Goal: Information Seeking & Learning: Learn about a topic

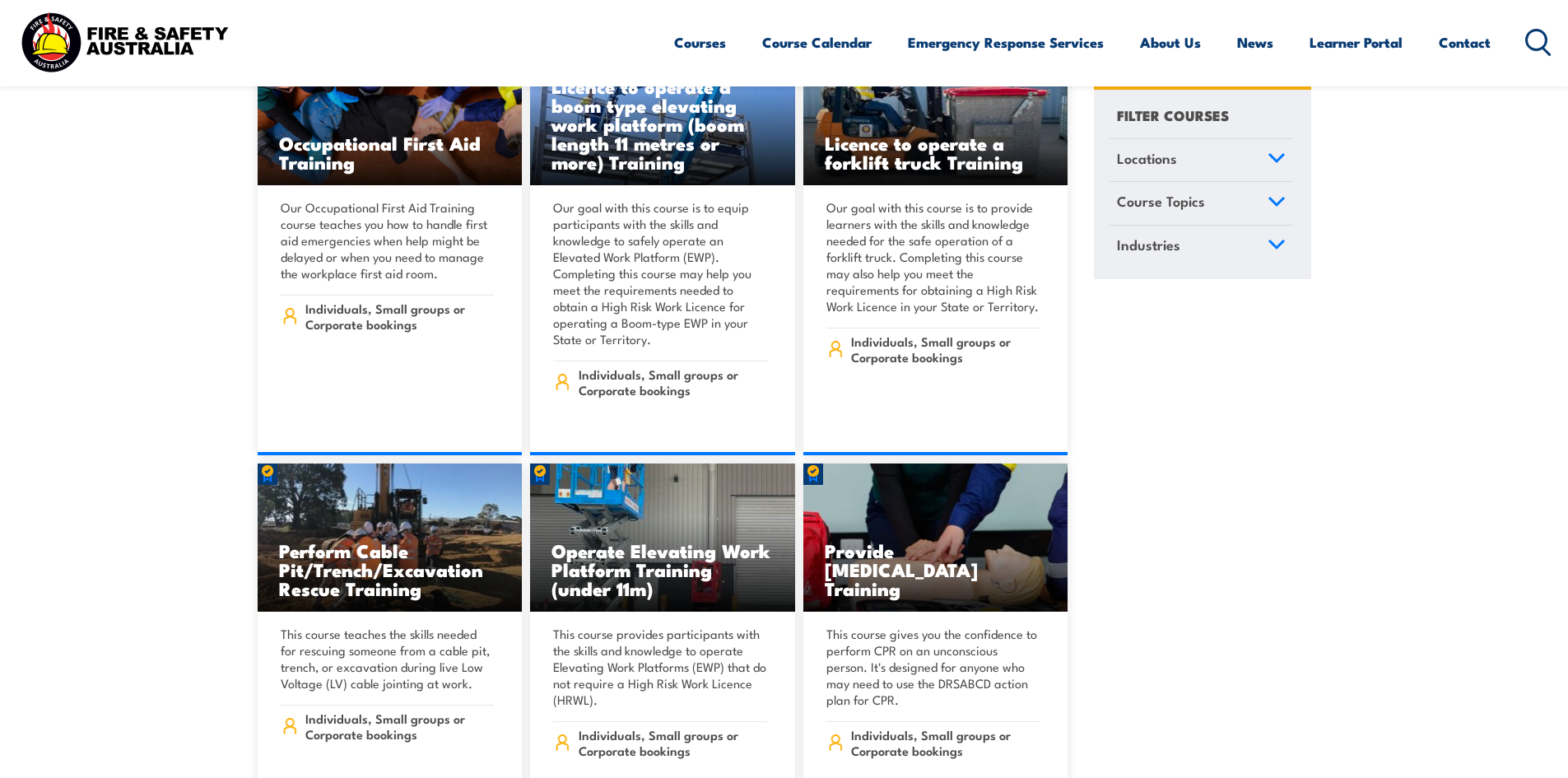
scroll to position [9327, 0]
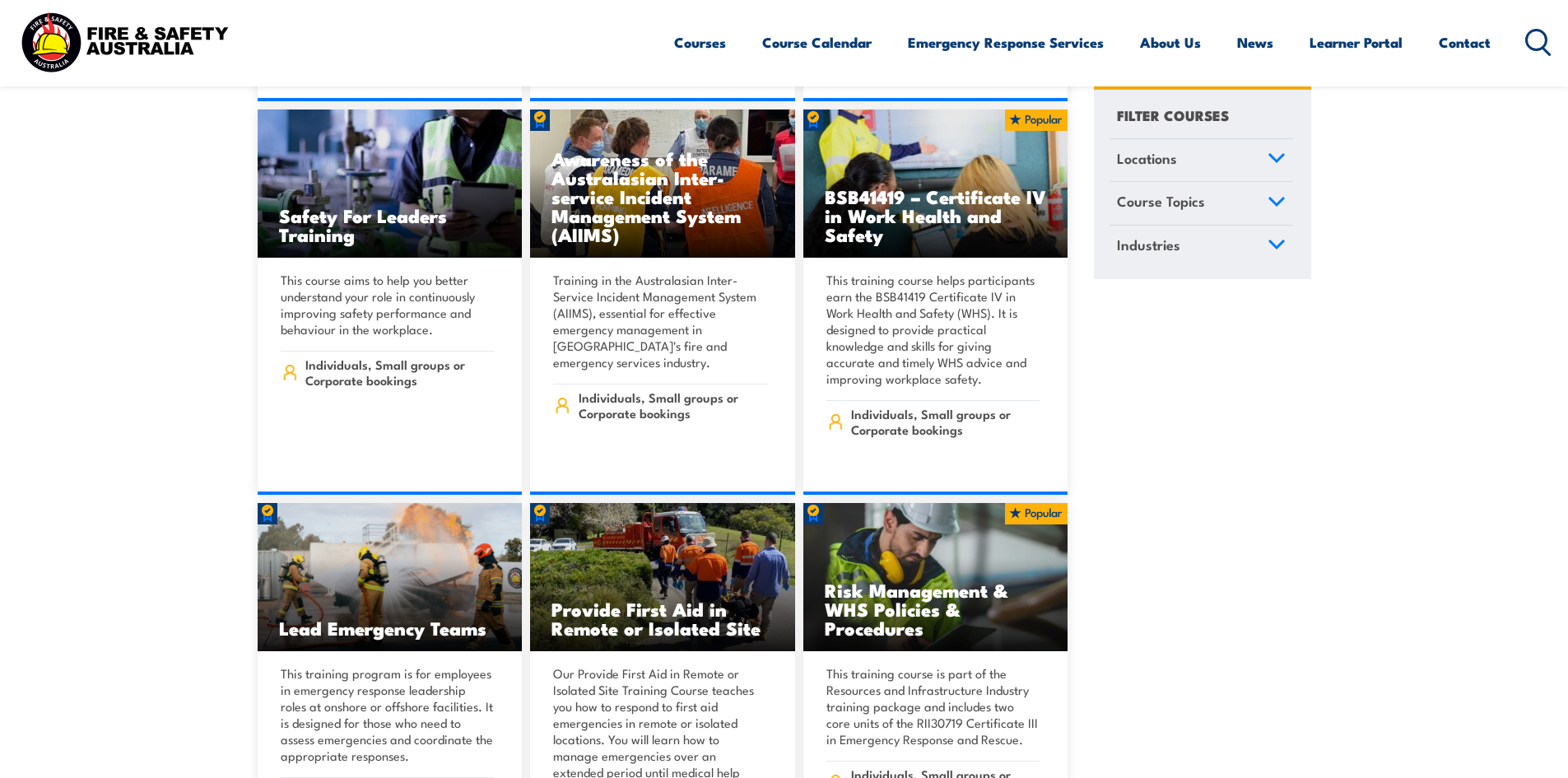
click at [1541, 44] on icon at bounding box center [1538, 43] width 26 height 27
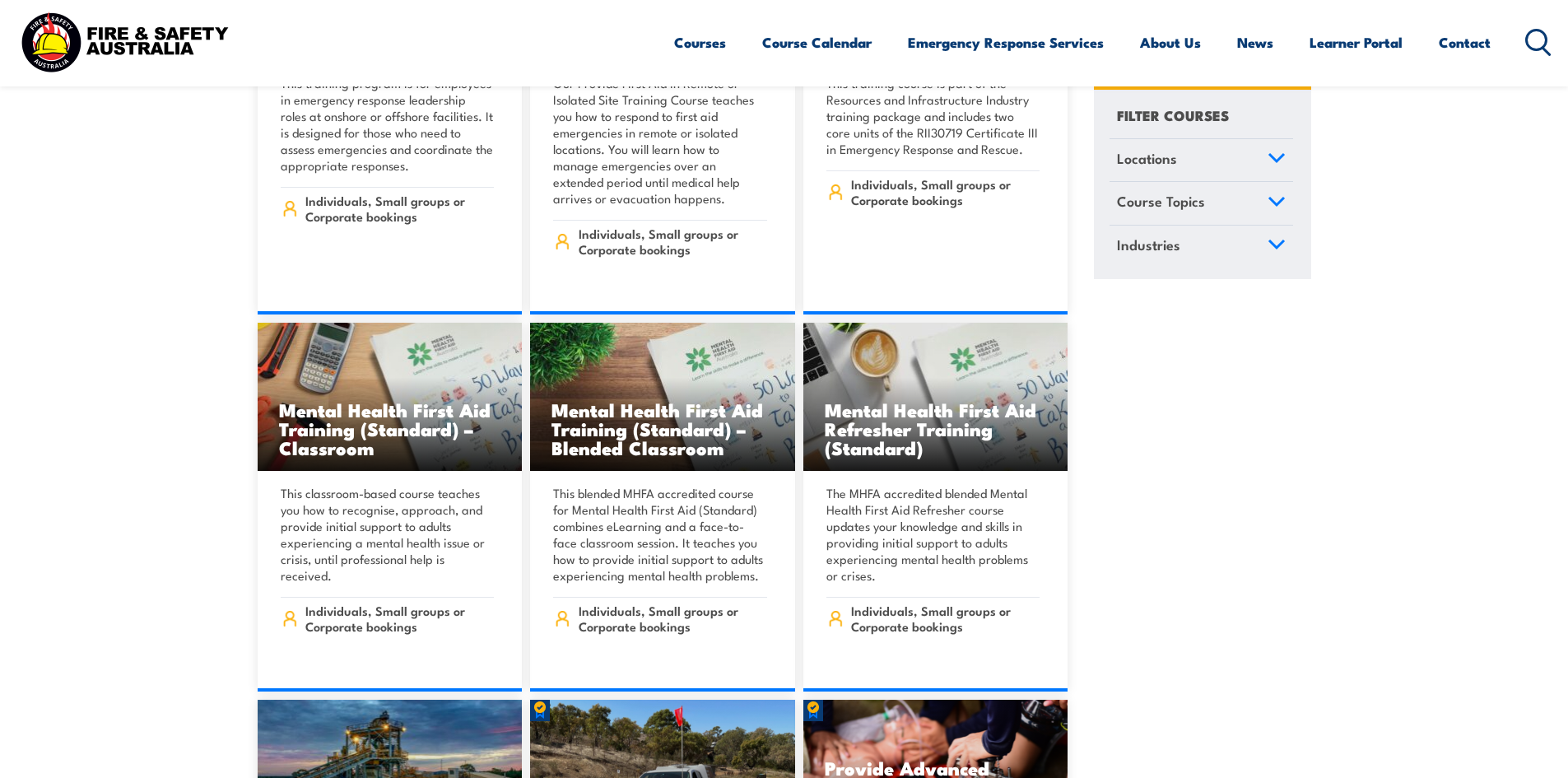
scroll to position [10007, 0]
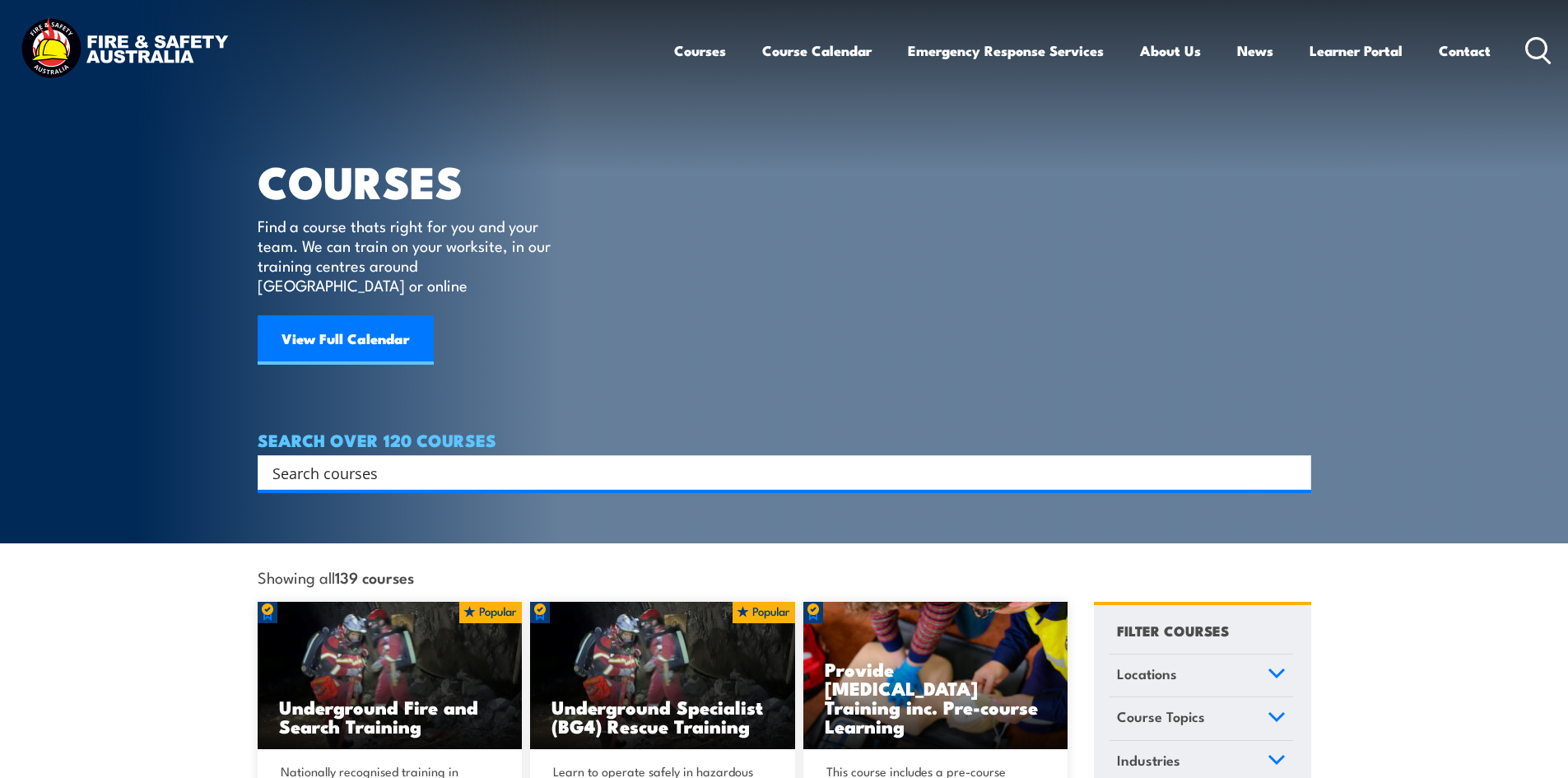
click at [553, 461] on input "Search input" at bounding box center [774, 472] width 1002 height 25
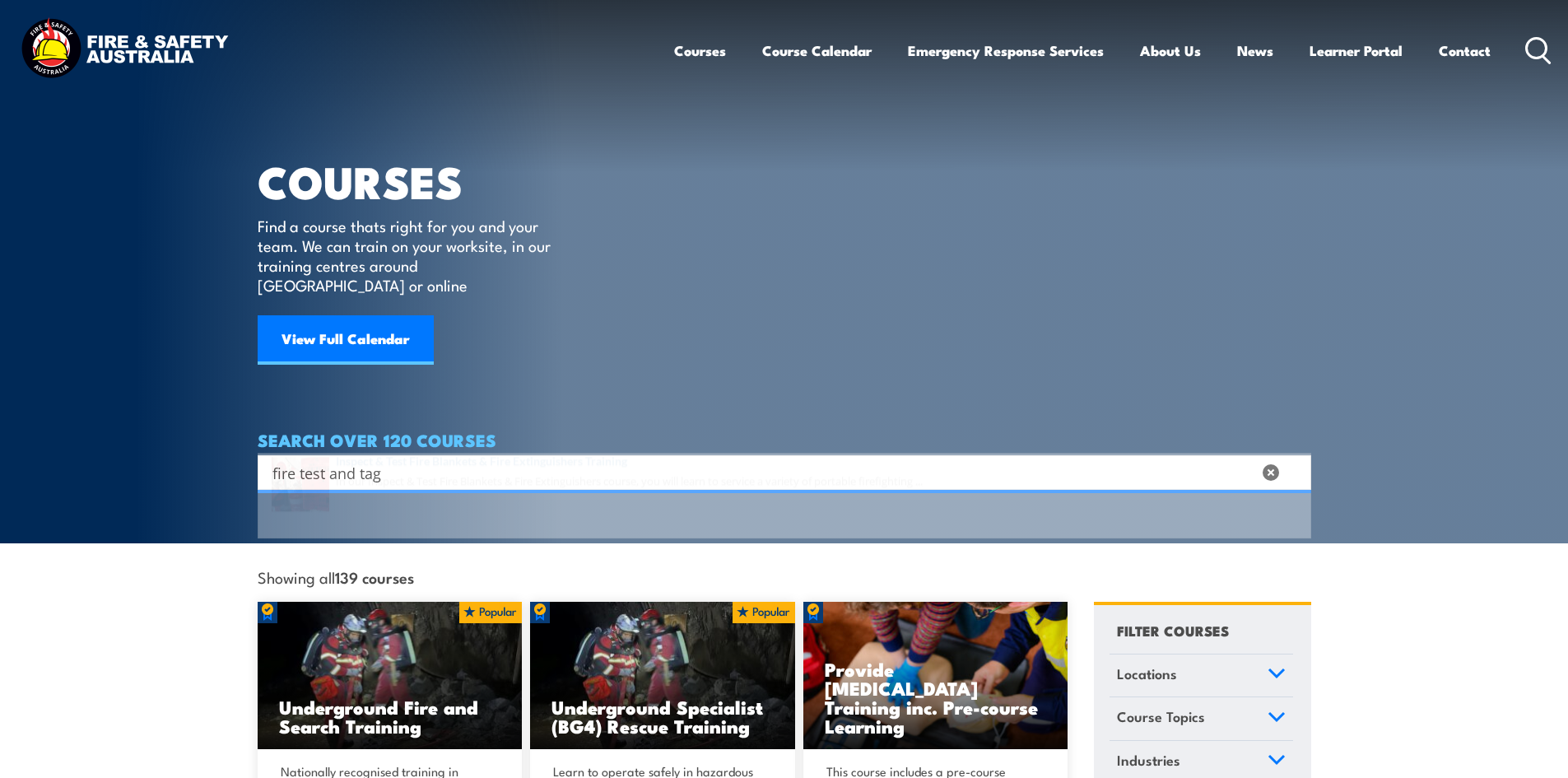
type input "fire test and tag"
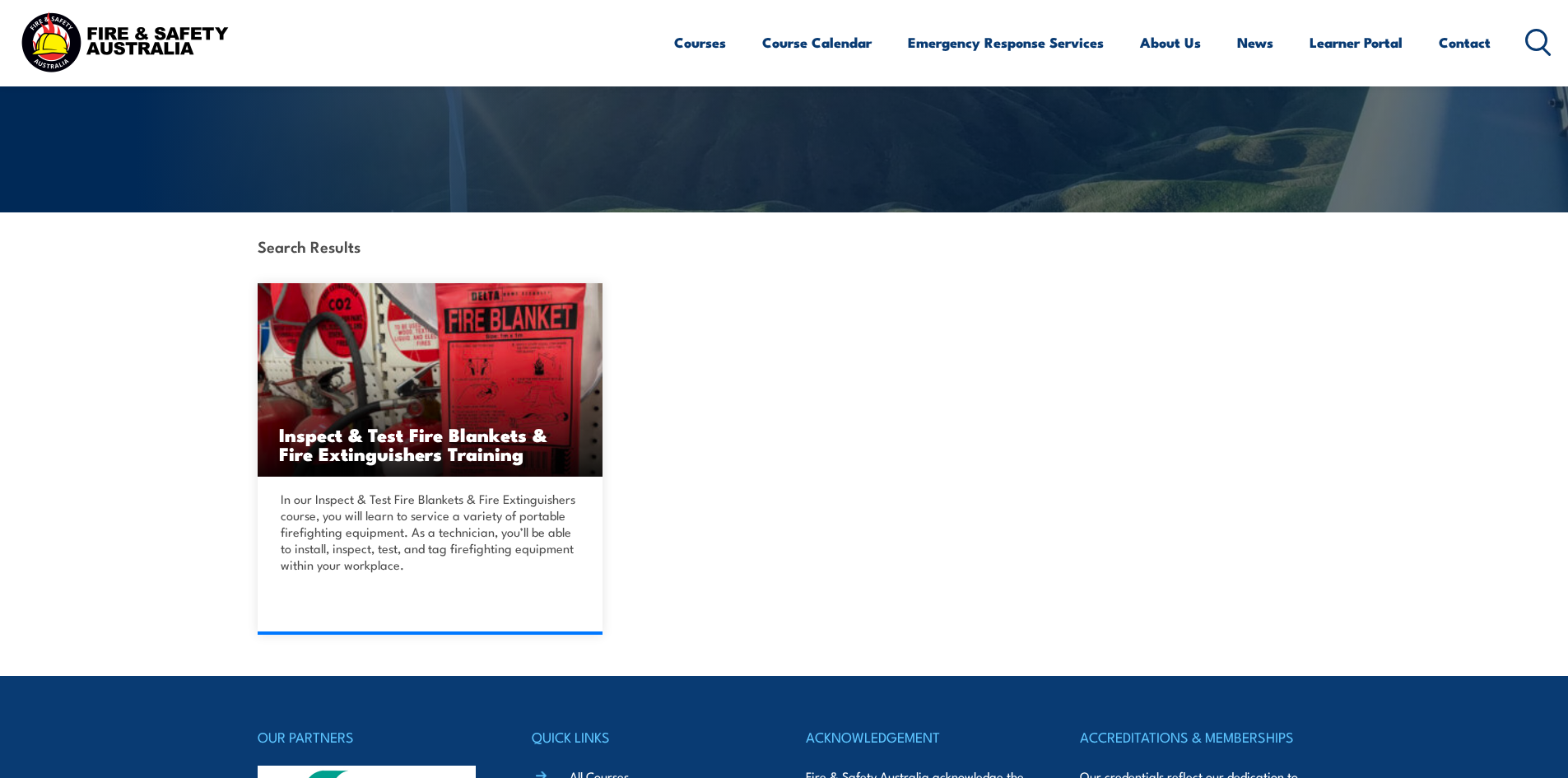
scroll to position [274, 0]
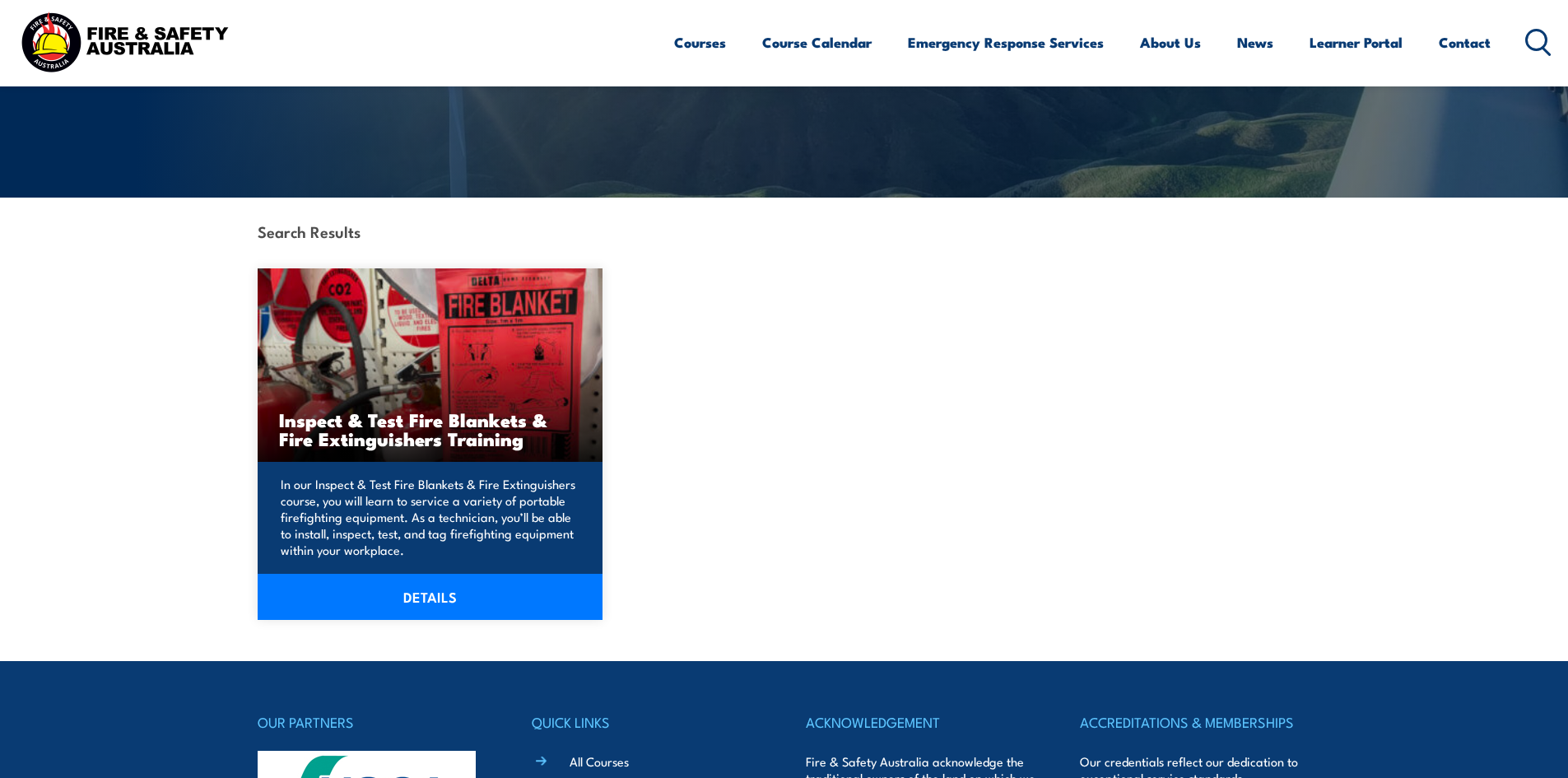
click at [450, 608] on link "DETAILS" at bounding box center [430, 596] width 346 height 46
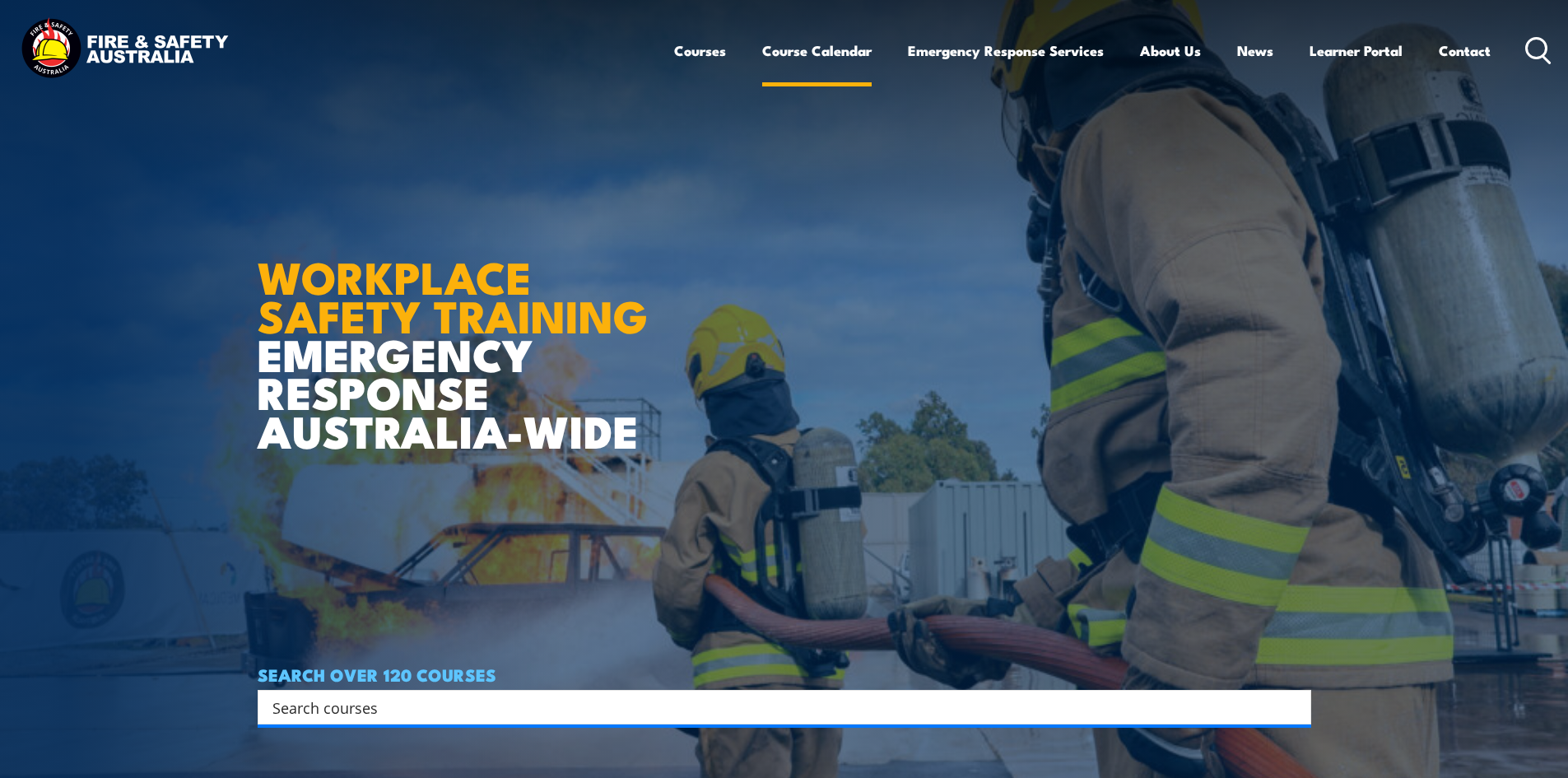
click at [789, 49] on link "Course Calendar" at bounding box center [816, 50] width 109 height 43
click at [819, 46] on link "Course Calendar" at bounding box center [816, 50] width 109 height 43
click at [786, 43] on link "Course Calendar" at bounding box center [816, 50] width 109 height 43
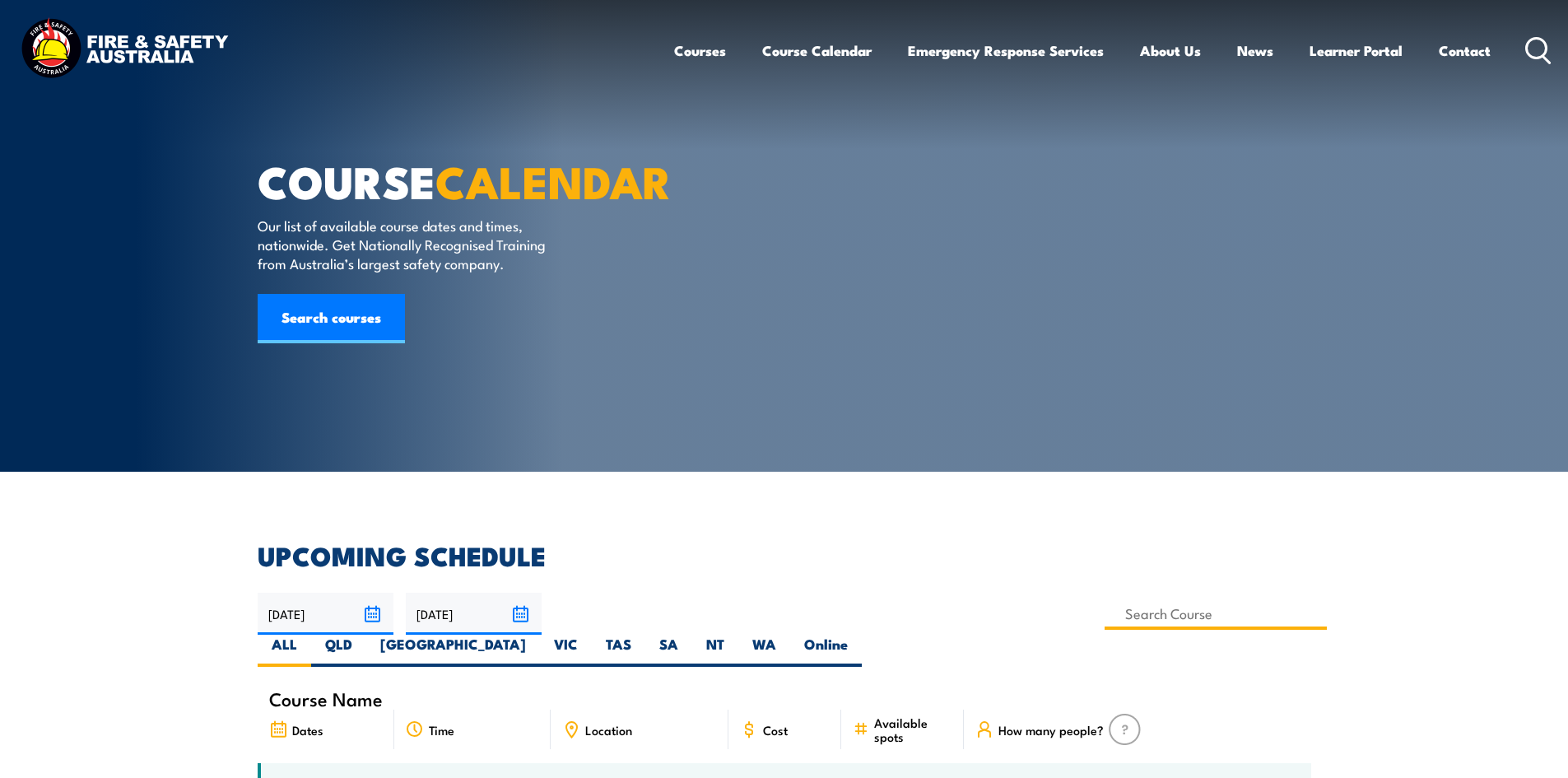
click at [1104, 614] on input at bounding box center [1216, 614] width 223 height 32
type input "Inspect & Test Fire Blankets & Fire Extinguishers Training"
click at [366, 635] on label "QLD" at bounding box center [338, 651] width 55 height 32
click at [363, 635] on input "QLD" at bounding box center [357, 640] width 11 height 11
radio input "true"
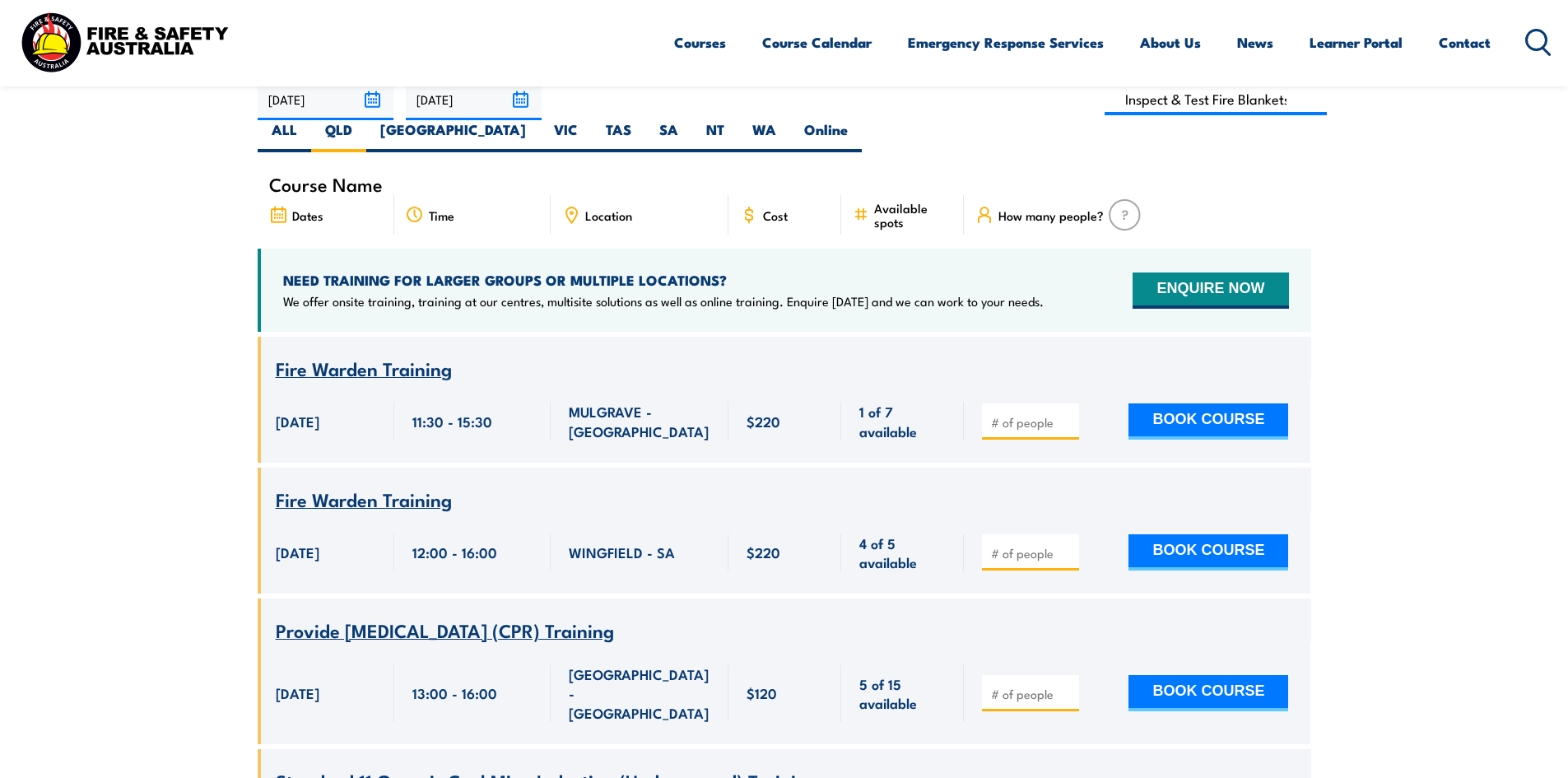
scroll to position [549, 0]
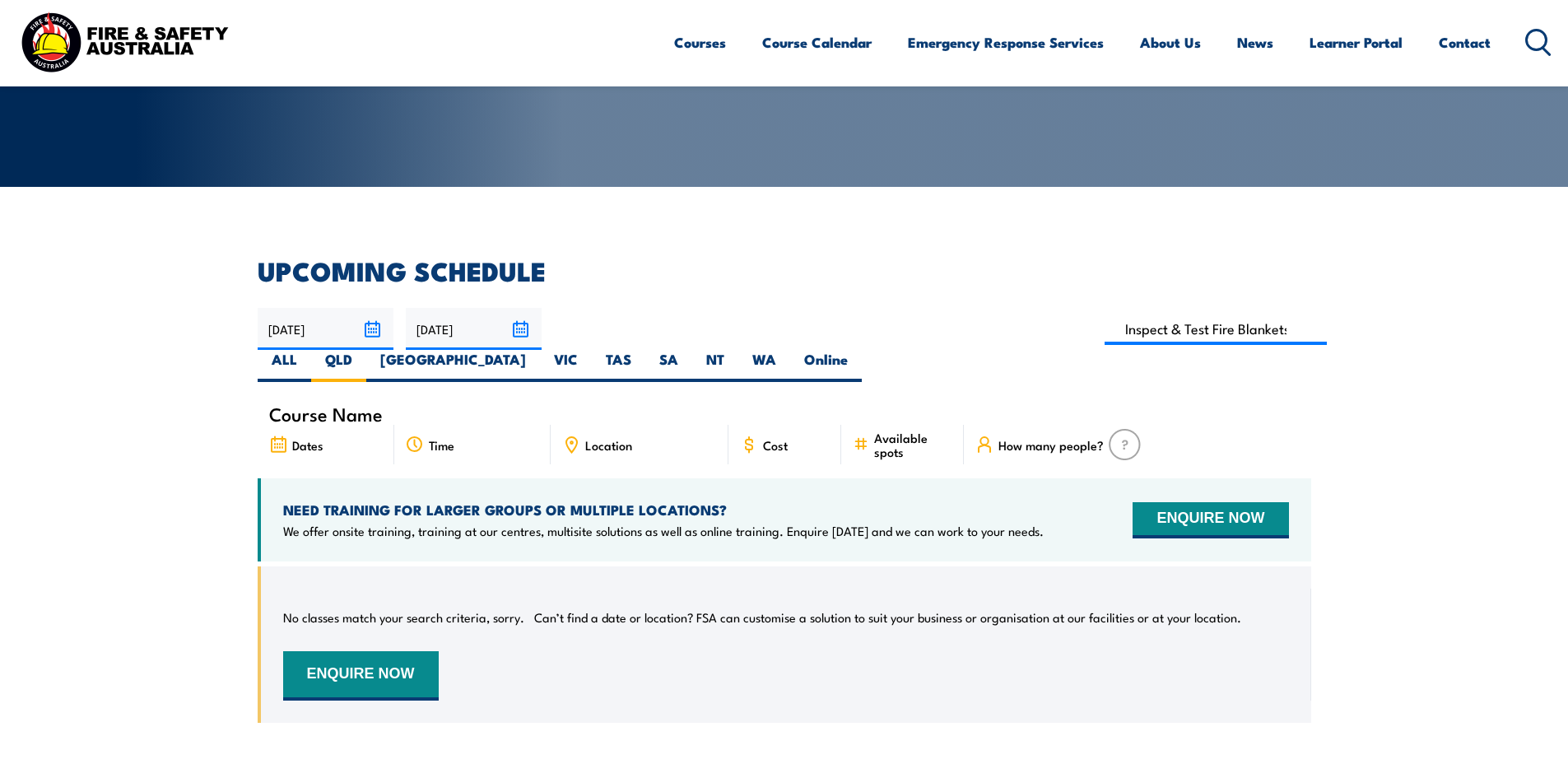
scroll to position [269, 0]
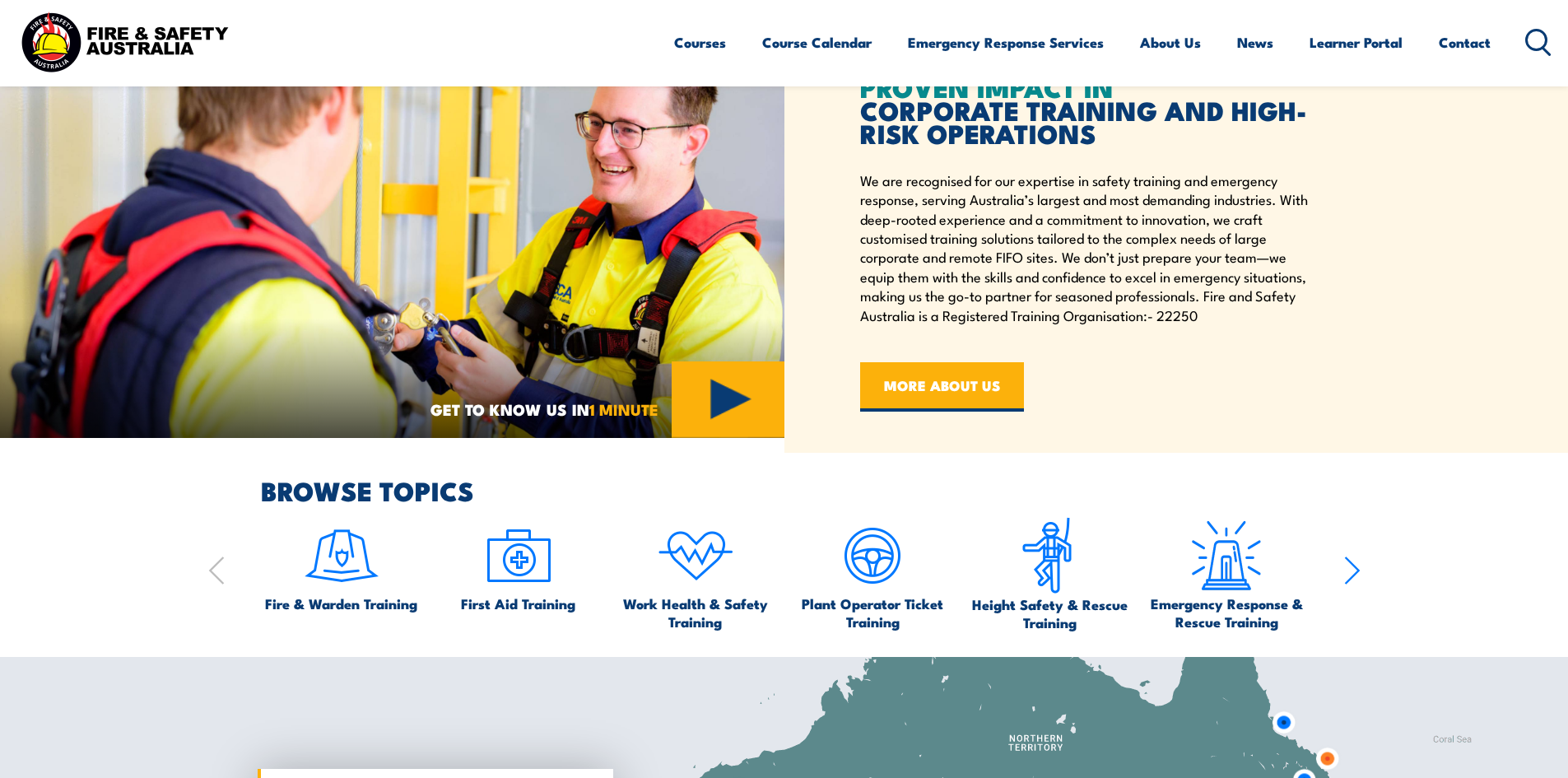
scroll to position [1098, 0]
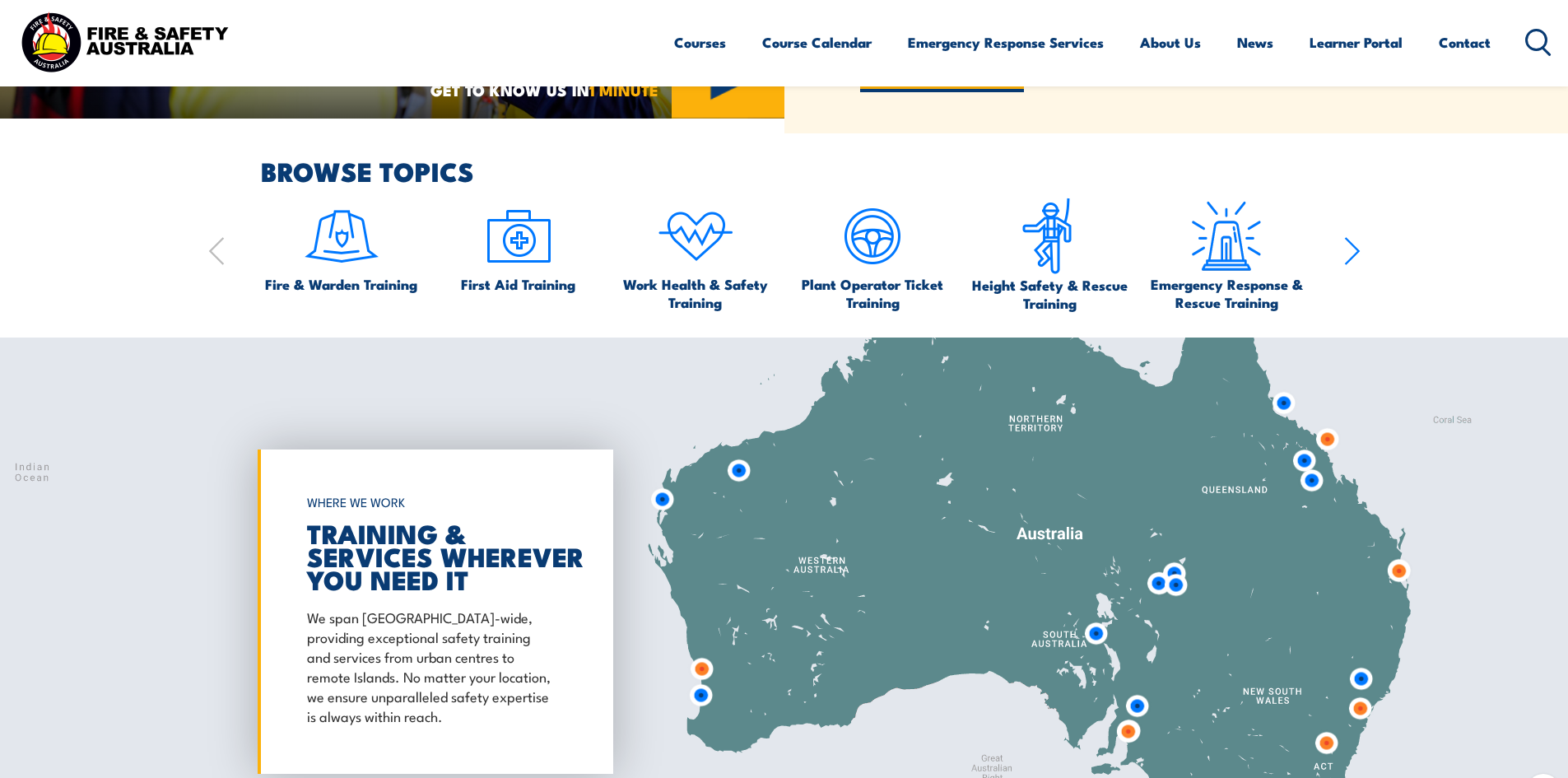
click at [1400, 568] on img at bounding box center [1398, 570] width 43 height 43
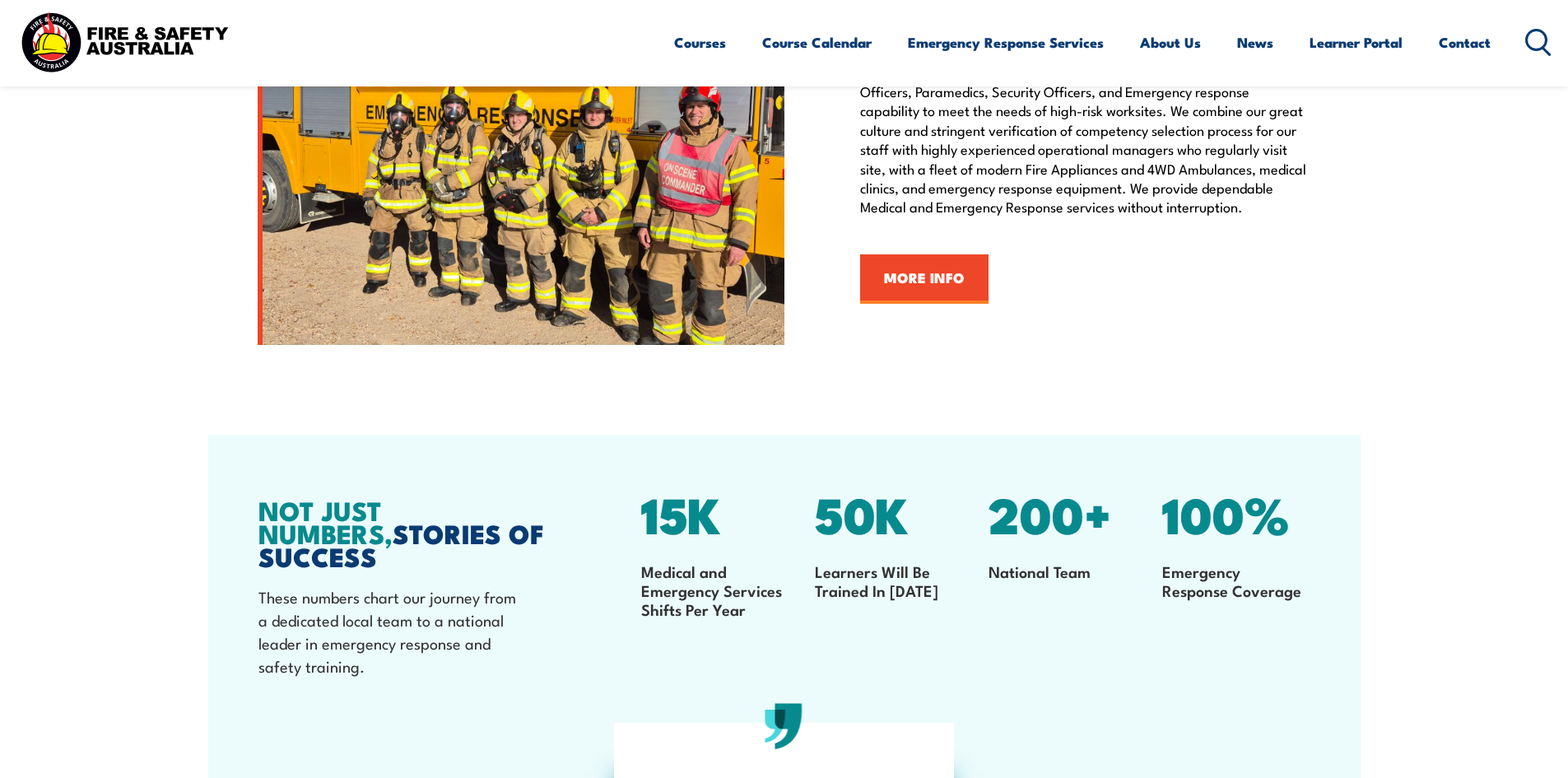
scroll to position [1372, 0]
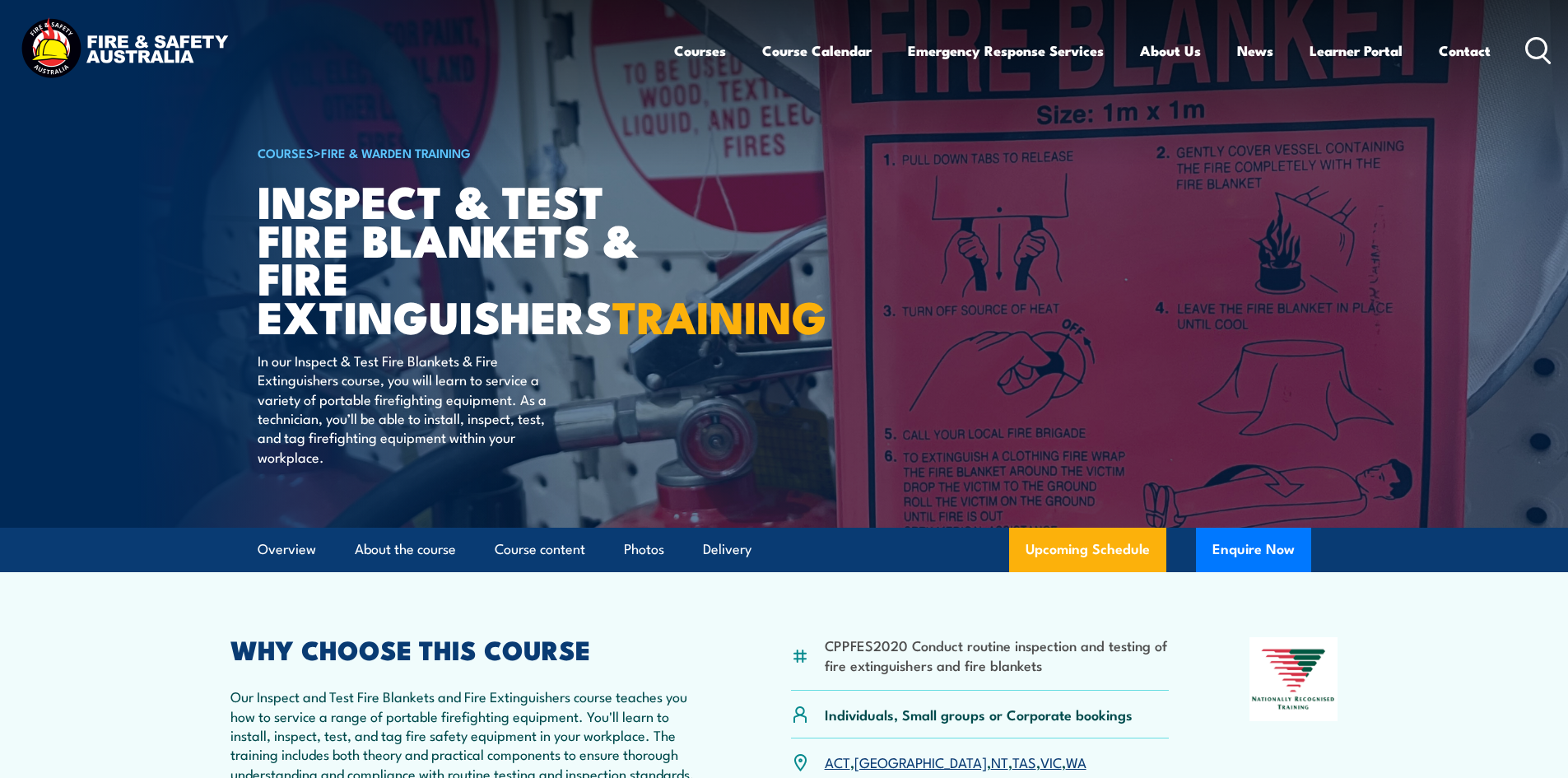
scroll to position [549, 0]
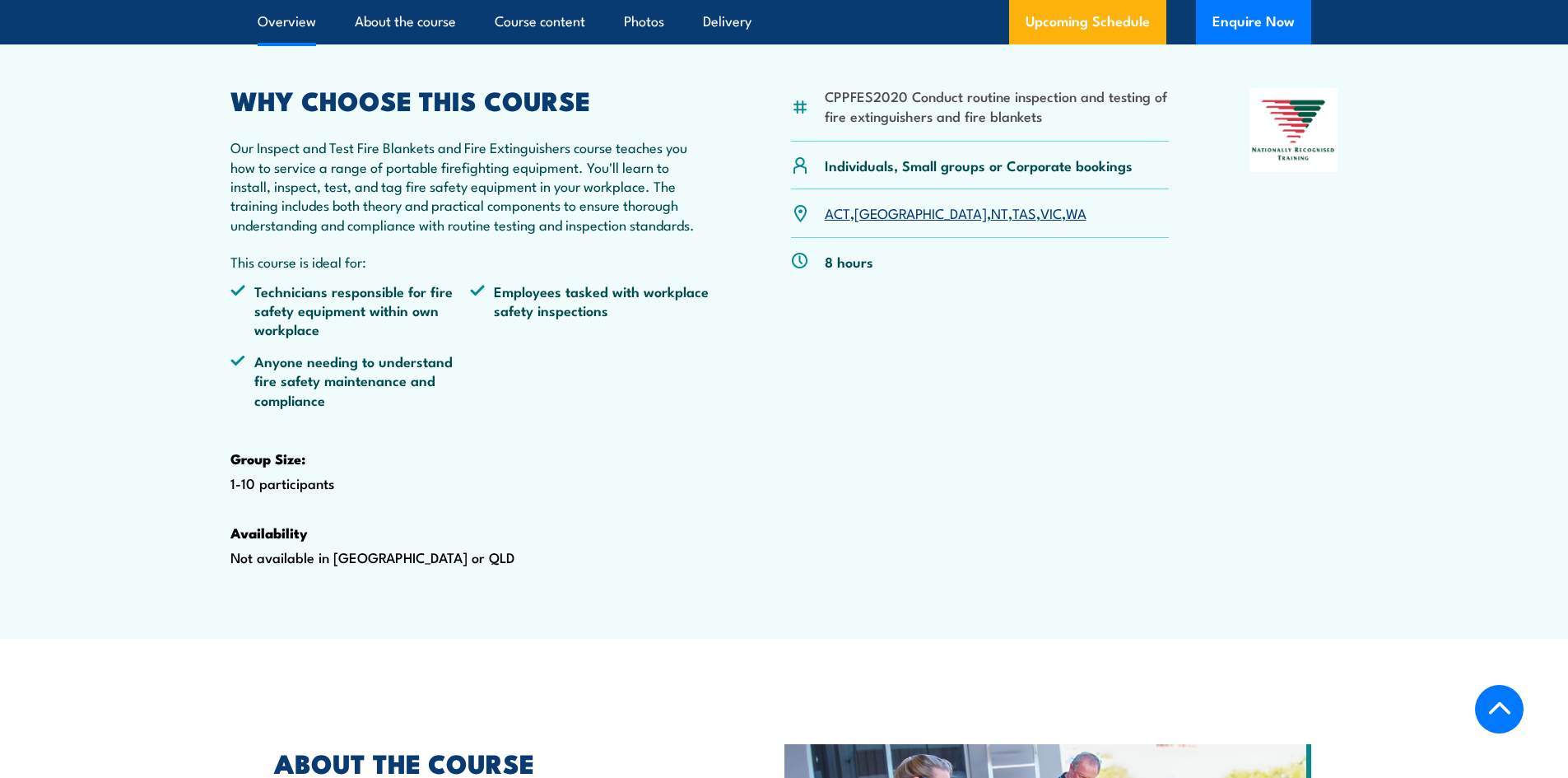
click at [327, 602] on div "WHY CHOOSE THIS COURSE Our Inspect and Test Fire Blankets and Fire Extinguisher…" at bounding box center [470, 353] width 481 height 531
click at [570, 607] on div "WHY CHOOSE THIS COURSE Our Inspect and Test Fire Blankets and Fire Extinguisher…" at bounding box center [470, 353] width 481 height 531
